Goal: Task Accomplishment & Management: Manage account settings

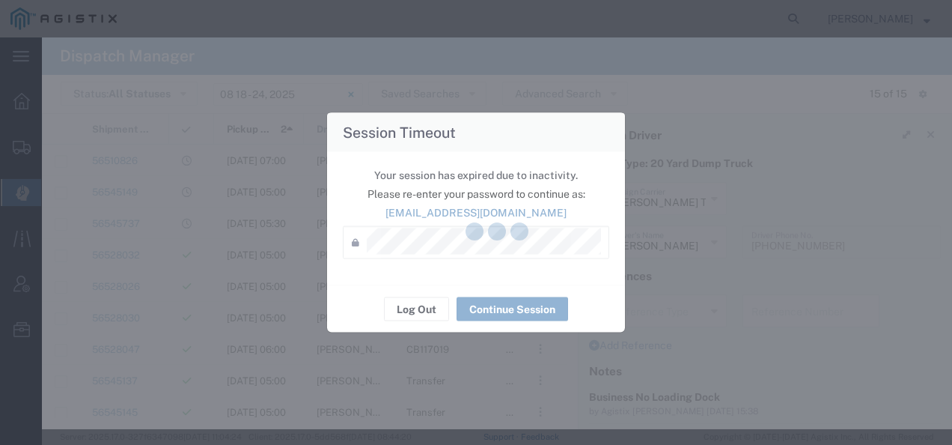
scroll to position [150, 0]
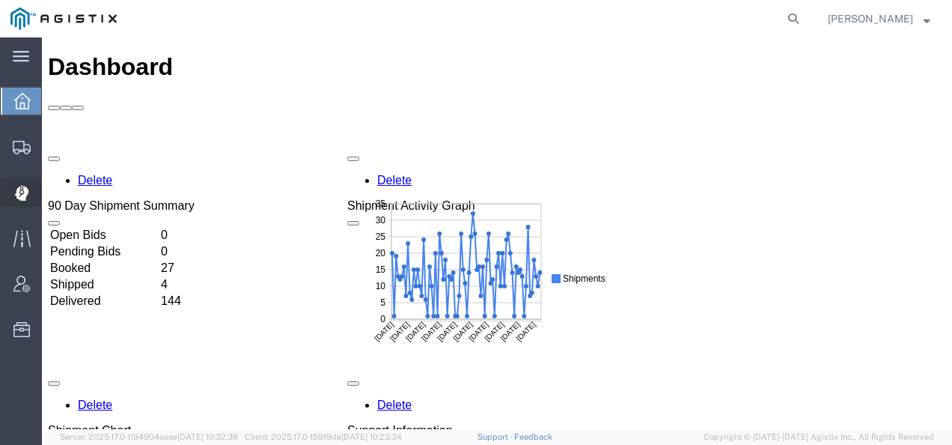
click at [17, 189] on icon at bounding box center [20, 193] width 13 height 15
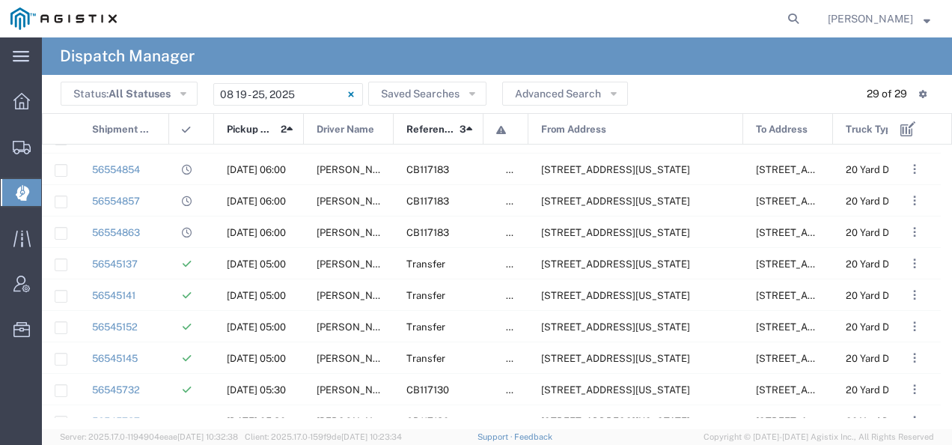
scroll to position [207, 0]
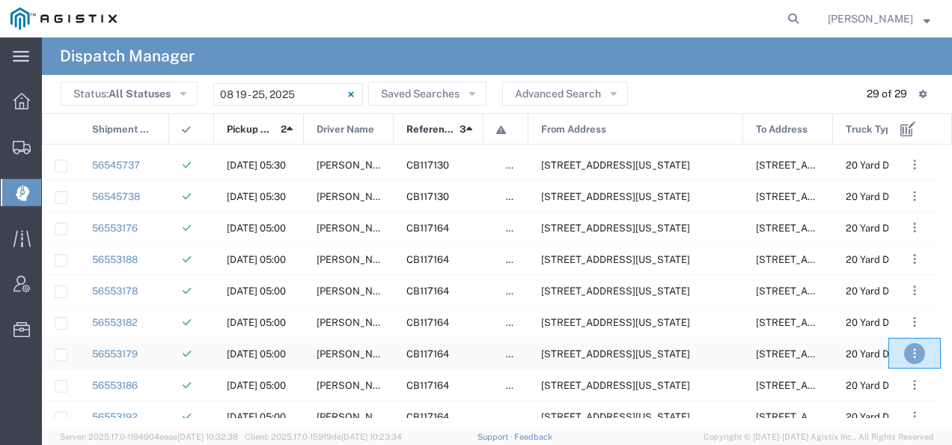
click at [916, 355] on button ". . ." at bounding box center [914, 353] width 21 height 21
click at [887, 313] on link "Unassign" at bounding box center [882, 309] width 55 height 12
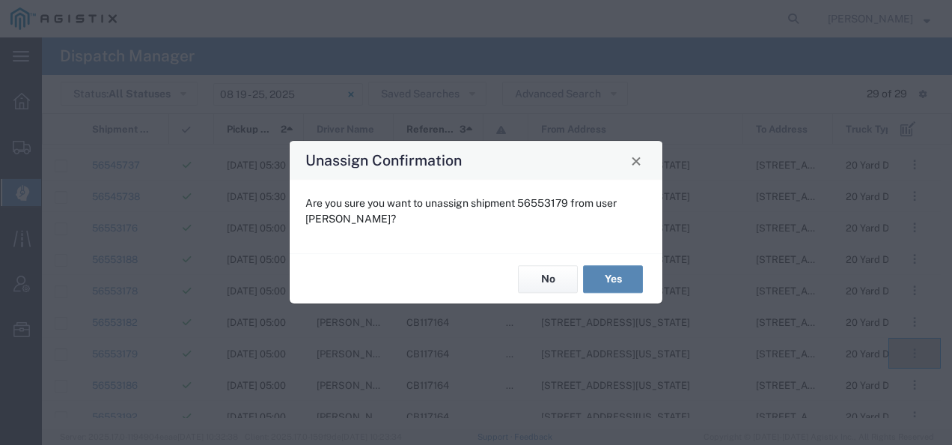
click at [620, 272] on button "Yes" at bounding box center [613, 279] width 60 height 28
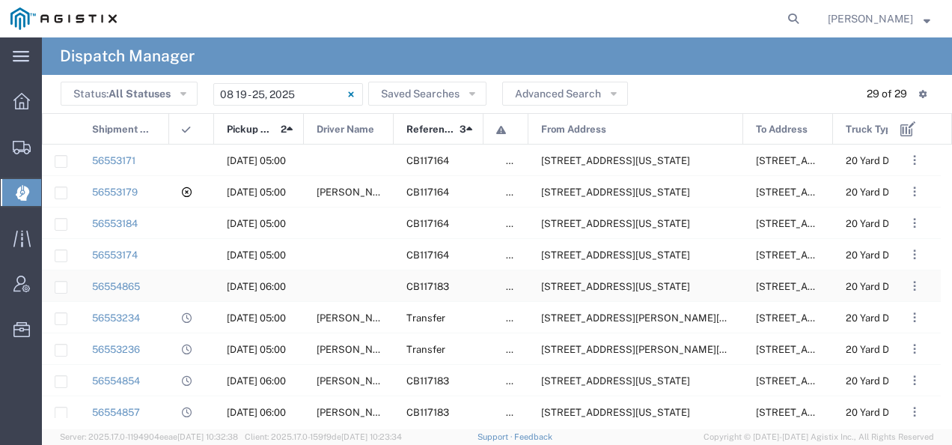
click at [651, 281] on span "[STREET_ADDRESS][US_STATE]" at bounding box center [615, 286] width 149 height 11
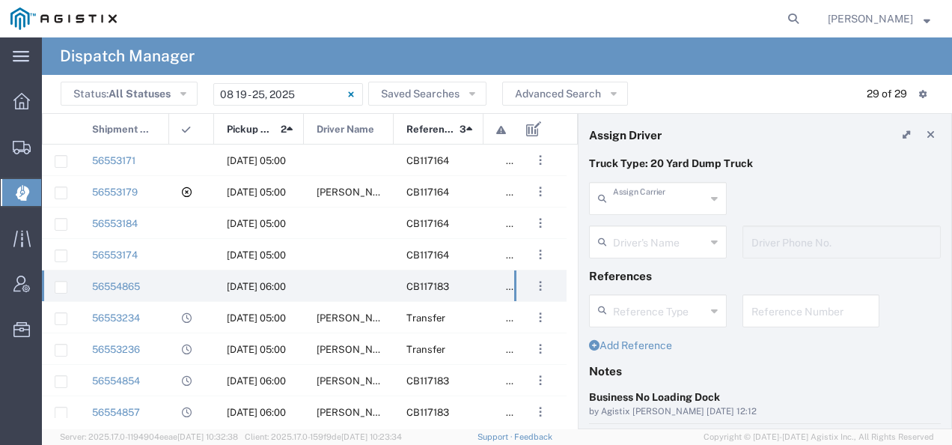
click at [672, 192] on input "text" at bounding box center [659, 197] width 93 height 26
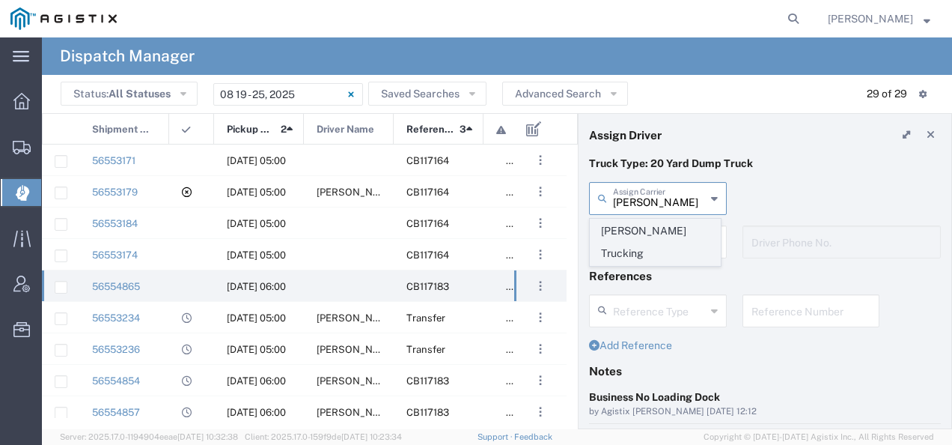
click at [647, 223] on span "[PERSON_NAME] Trucking" at bounding box center [654, 242] width 129 height 46
type input "[PERSON_NAME] Trucking"
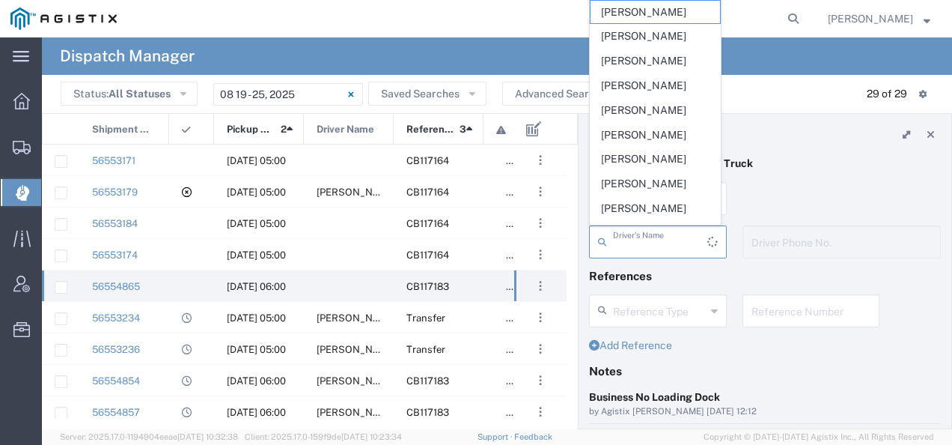
click at [640, 236] on input "text" at bounding box center [660, 241] width 94 height 26
click at [684, 10] on span "[PERSON_NAME]" at bounding box center [654, 12] width 129 height 23
type input "[PERSON_NAME]"
type input "4082068295"
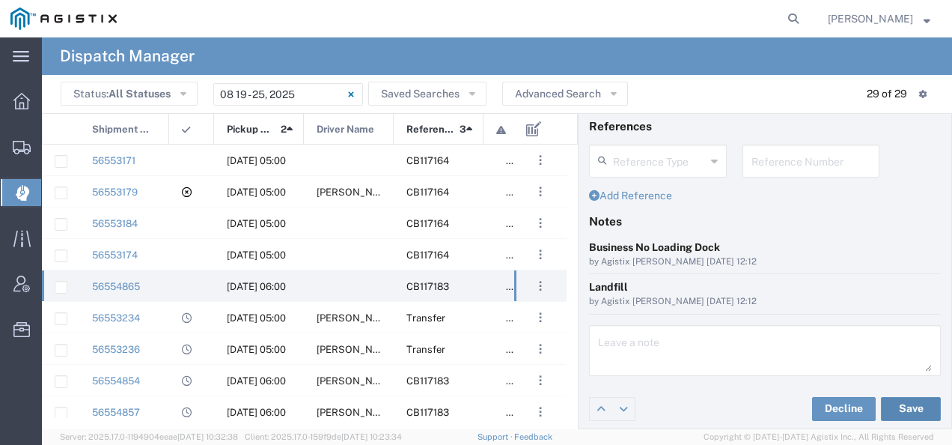
click at [907, 397] on button "Save" at bounding box center [911, 409] width 60 height 24
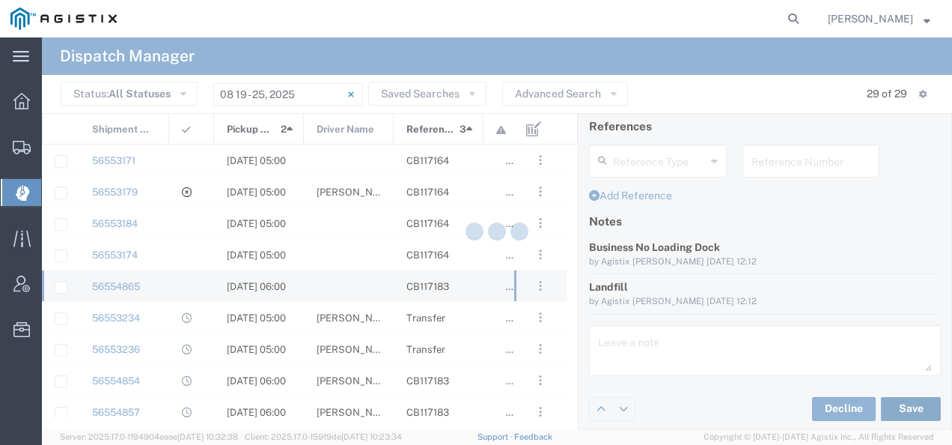
type input "[PERSON_NAME]"
type input "[PERSON_NAME] Trucking"
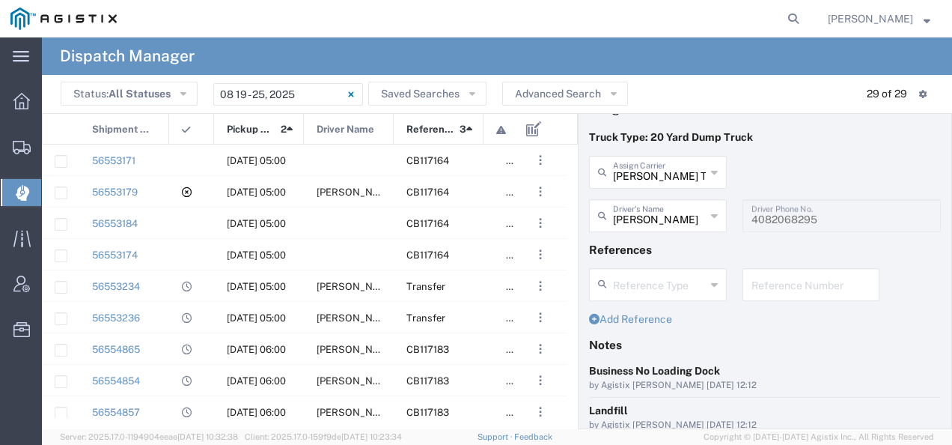
scroll to position [6, 0]
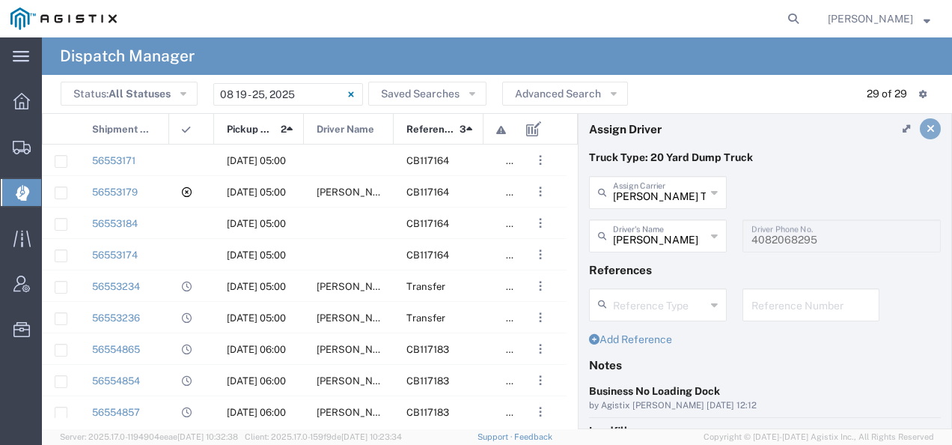
click at [926, 132] on icon at bounding box center [930, 128] width 8 height 10
